Goal: Information Seeking & Learning: Learn about a topic

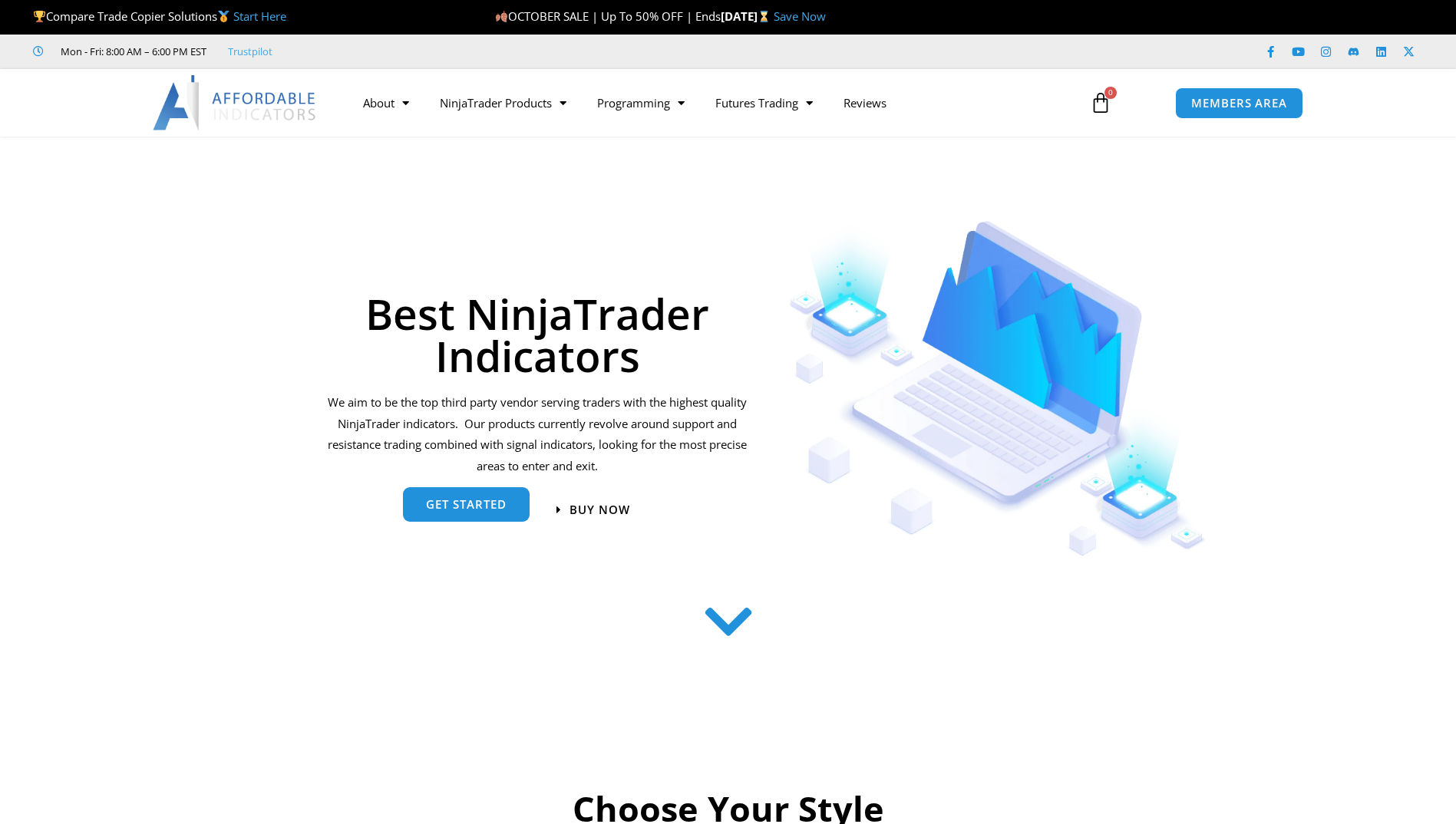
click at [482, 500] on span "get started" at bounding box center [466, 505] width 81 height 12
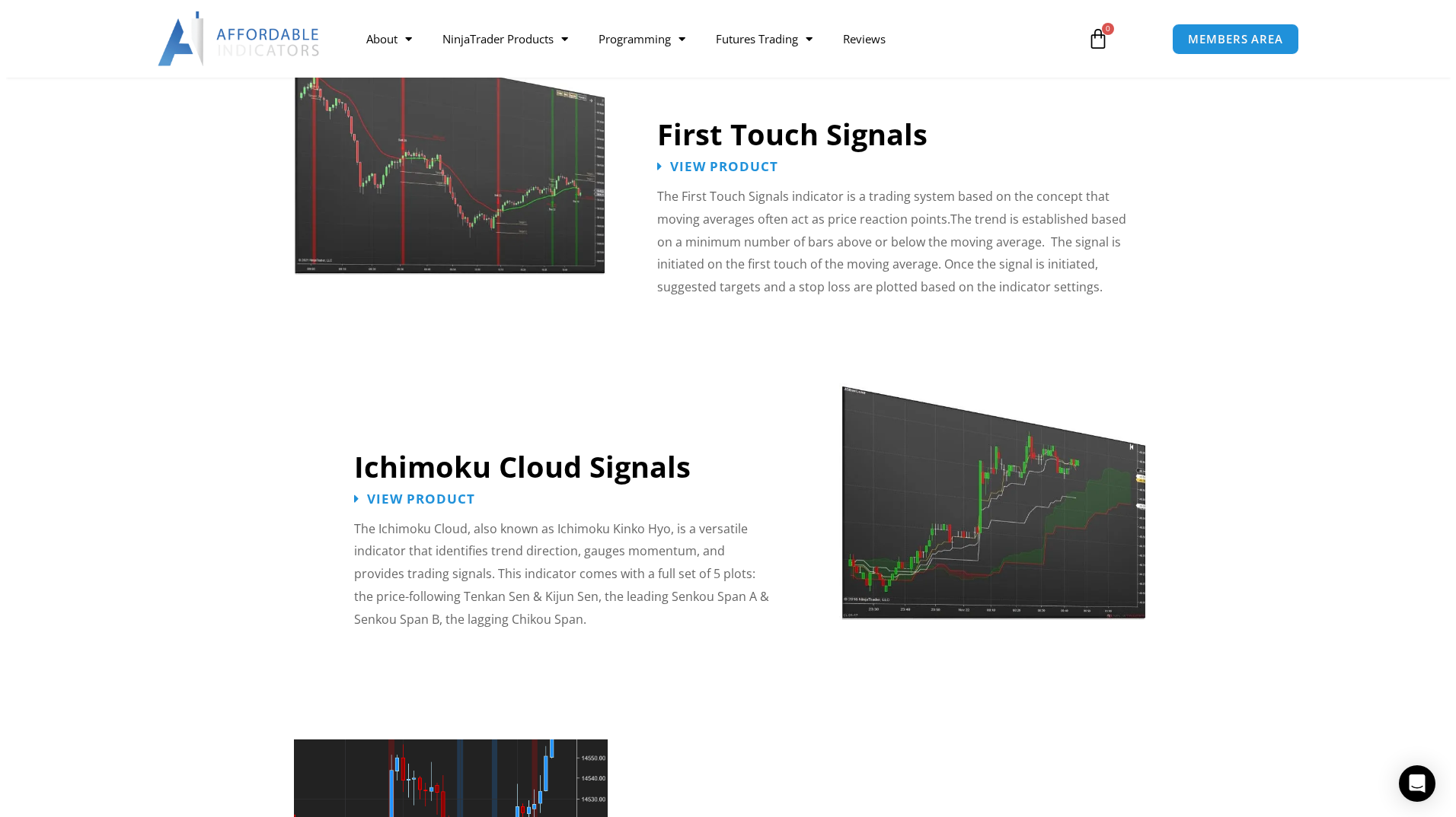
scroll to position [2280, 0]
